Goal: Task Accomplishment & Management: Manage account settings

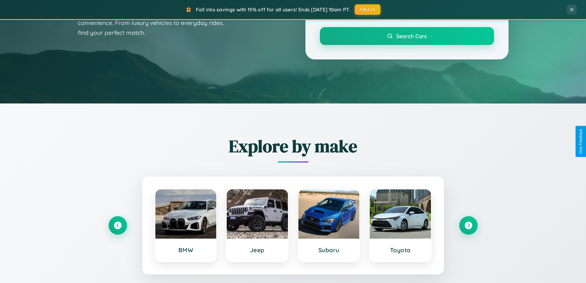
scroll to position [424, 0]
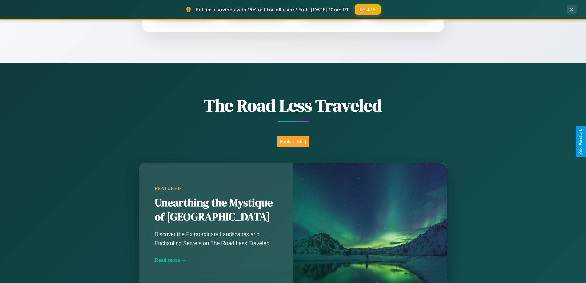
click at [293, 141] on button "Explore Blog" at bounding box center [293, 141] width 32 height 11
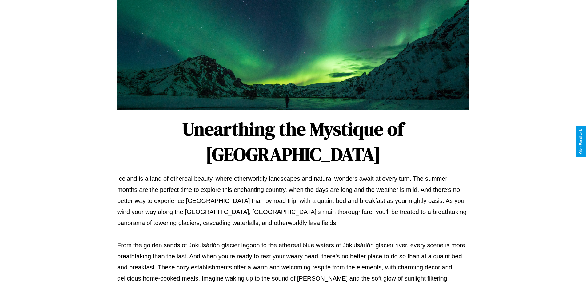
scroll to position [199, 0]
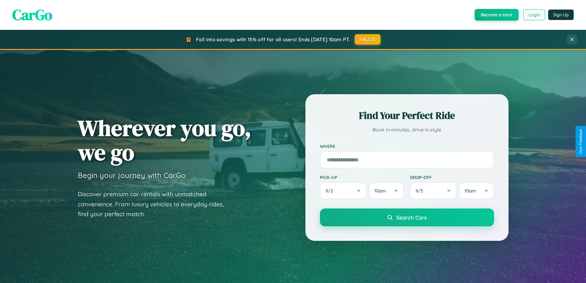
click at [534, 15] on button "Login" at bounding box center [535, 14] width 22 height 11
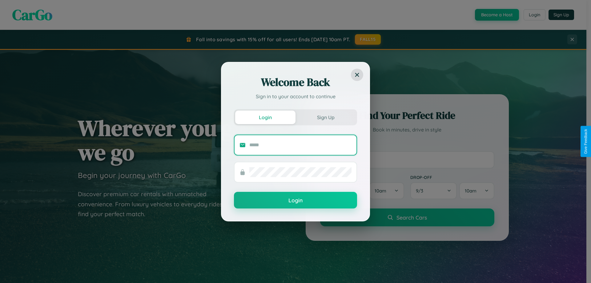
click at [300, 145] on input "text" at bounding box center [300, 145] width 102 height 10
type input "**********"
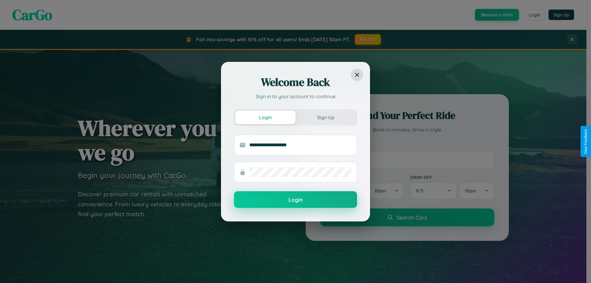
click at [295, 200] on button "Login" at bounding box center [295, 199] width 123 height 17
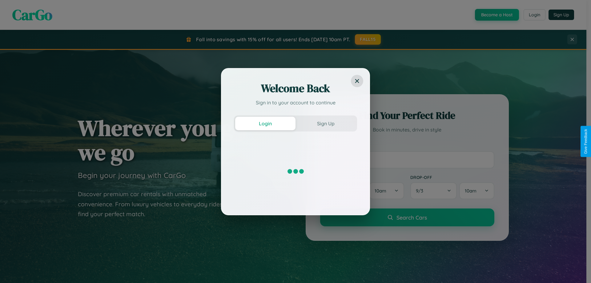
click at [368, 39] on div "Welcome Back Sign in to your account to continue Login Sign Up" at bounding box center [295, 141] width 591 height 283
